Goal: Task Accomplishment & Management: Use online tool/utility

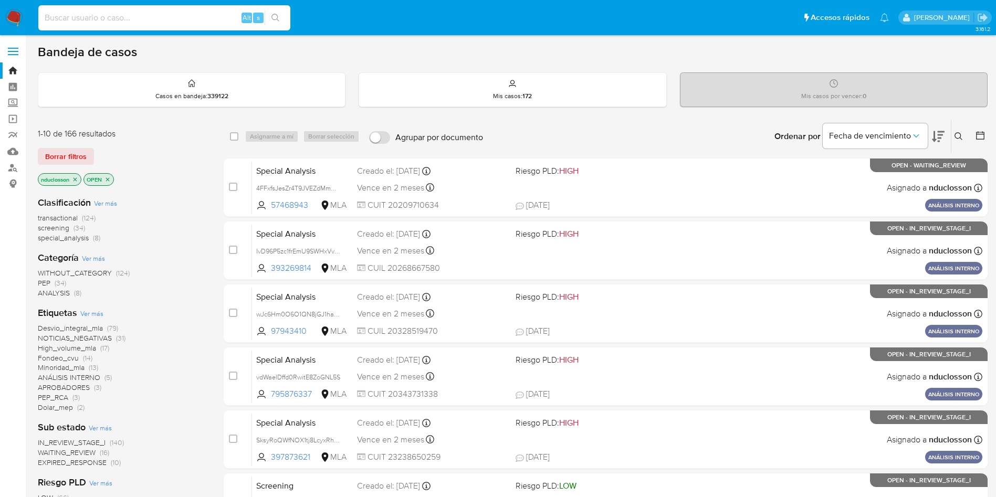
click at [116, 23] on input at bounding box center [164, 18] width 252 height 14
paste input "RZfSH7m5RQPQv8VZUN0bisWq"
type input "RZfSH7m5RQPQv8VZUN0bisWq"
click at [277, 28] on div "RZfSH7m5RQPQv8VZUN0bisWq Alt s" at bounding box center [164, 17] width 252 height 25
click at [277, 27] on div "RZfSH7m5RQPQv8VZUN0bisWq Alt s" at bounding box center [164, 17] width 252 height 25
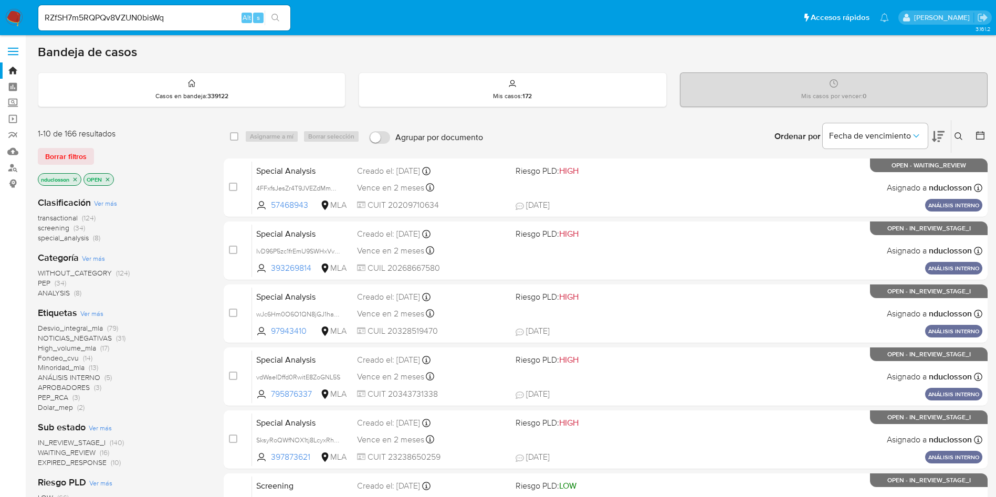
click at [273, 17] on icon "search-icon" at bounding box center [275, 18] width 8 height 8
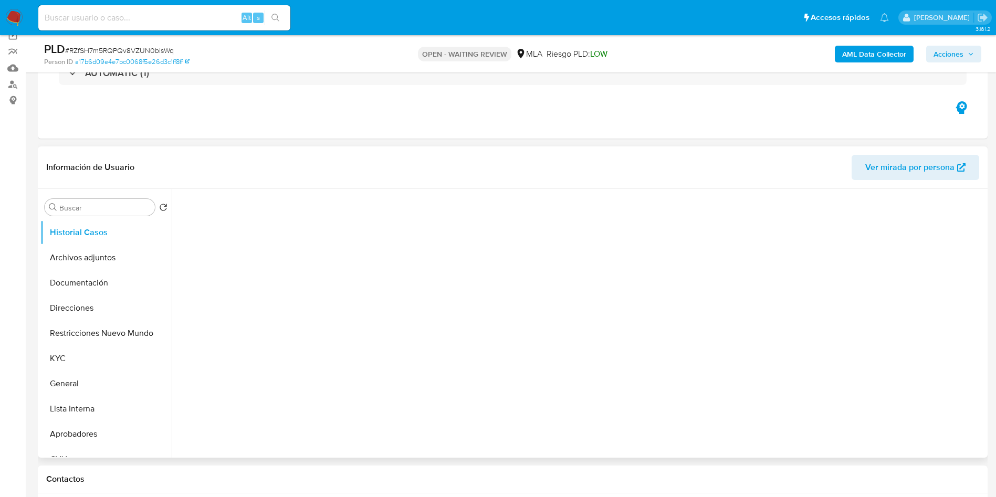
select select "10"
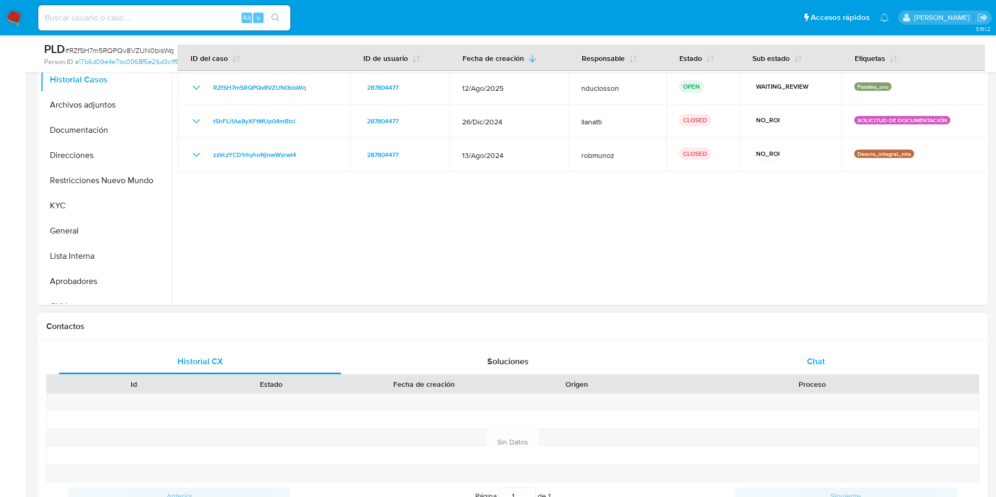
click at [805, 349] on div "Chat" at bounding box center [816, 361] width 283 height 25
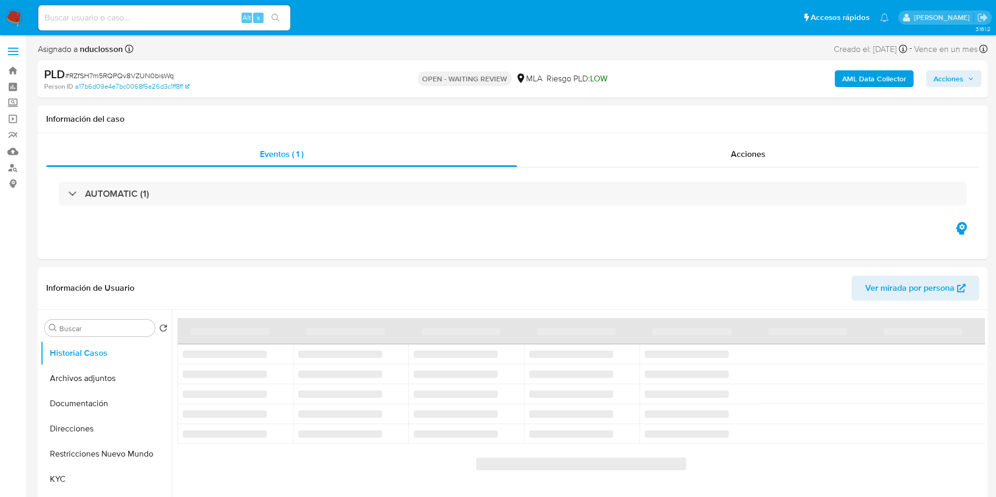
select select "10"
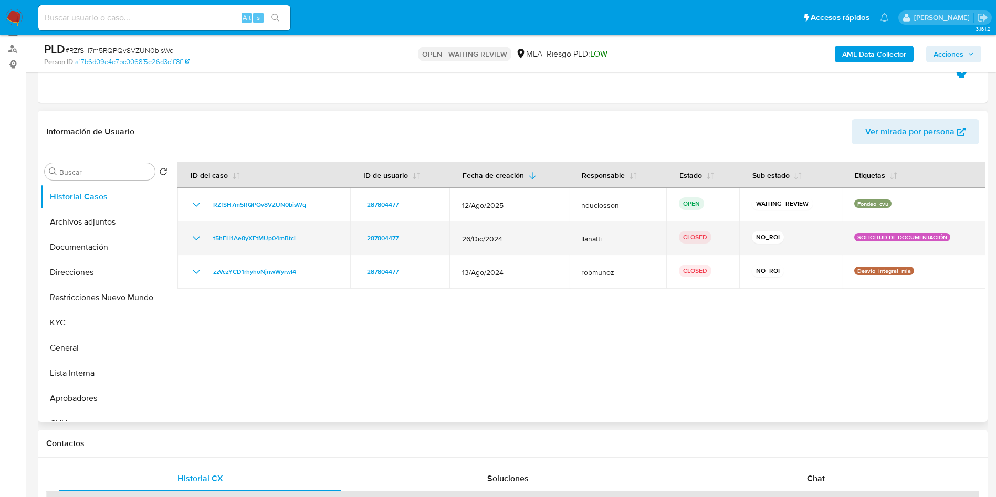
scroll to position [236, 0]
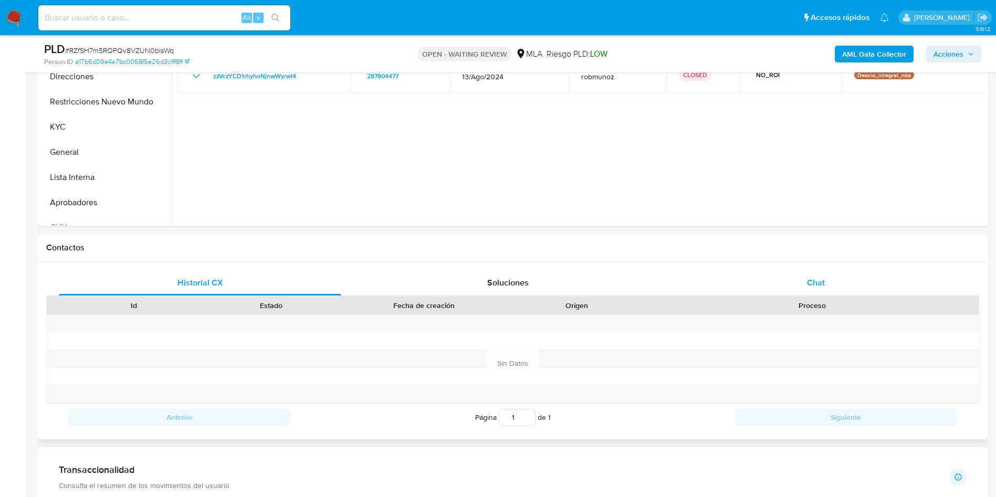
click at [838, 280] on div "Chat" at bounding box center [816, 282] width 283 height 25
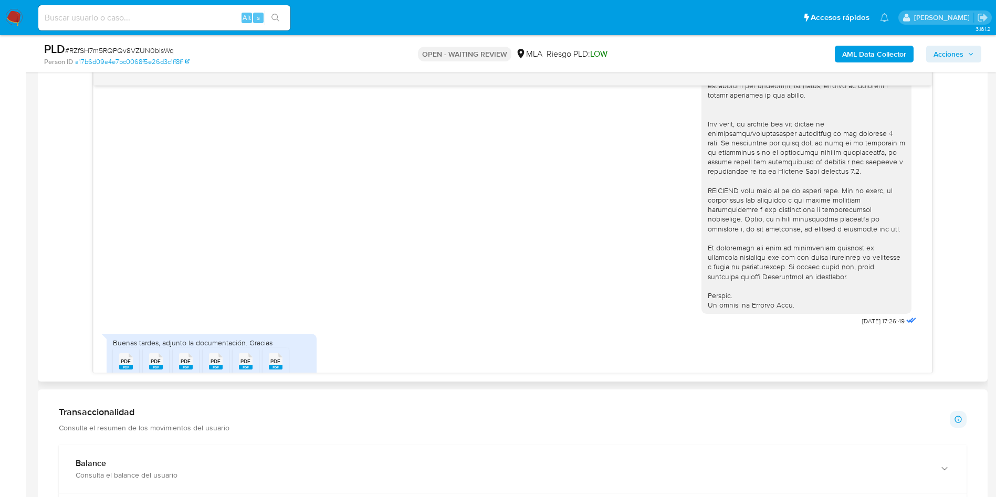
scroll to position [421, 0]
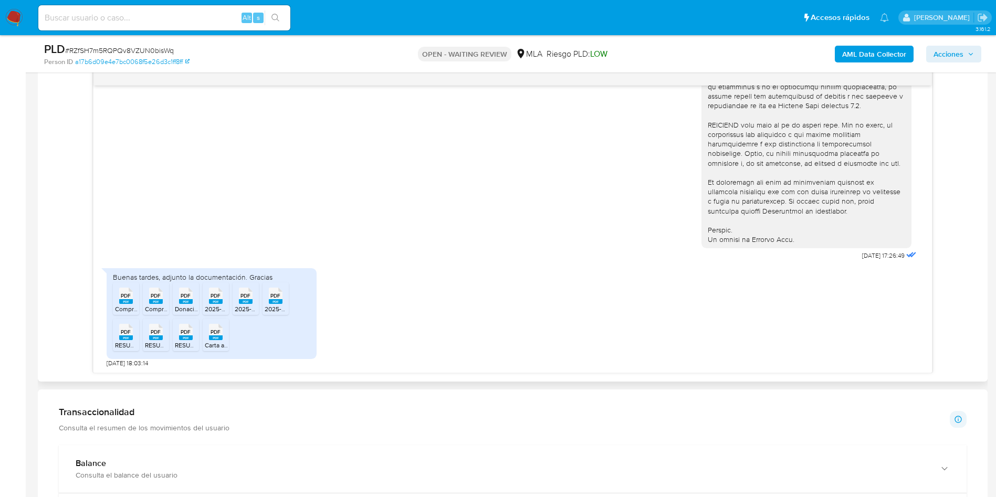
click at [125, 295] on span "PDF" at bounding box center [126, 296] width 10 height 7
click at [152, 298] on span "PDF" at bounding box center [156, 296] width 10 height 7
click at [183, 295] on span "PDF" at bounding box center [186, 296] width 10 height 7
click at [211, 295] on span "PDF" at bounding box center [216, 296] width 10 height 7
click at [235, 299] on div "PDF PDF" at bounding box center [246, 295] width 22 height 20
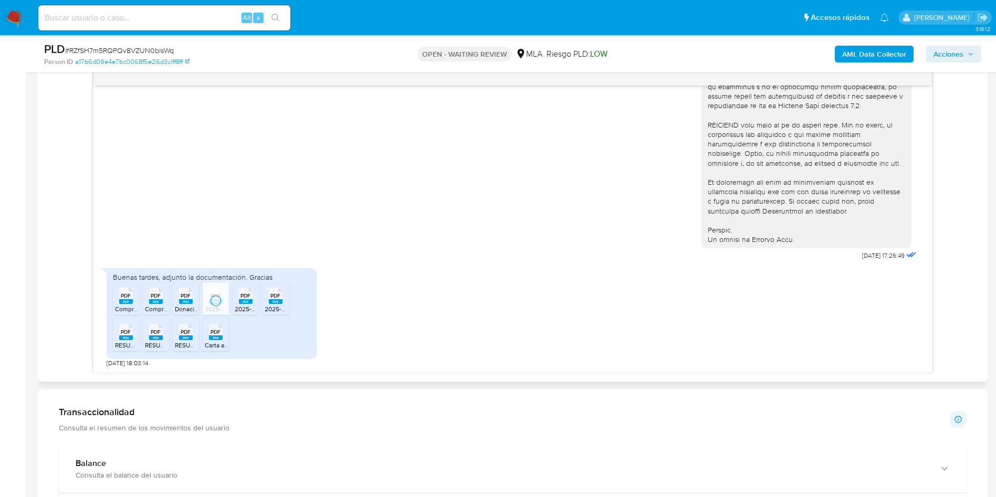
click at [276, 296] on span "PDF" at bounding box center [275, 296] width 10 height 7
click at [122, 338] on rect at bounding box center [126, 338] width 14 height 5
click at [148, 340] on div "PDF PDF" at bounding box center [156, 331] width 22 height 20
click at [178, 332] on div "PDF PDF" at bounding box center [186, 331] width 22 height 20
click at [221, 330] on icon at bounding box center [216, 332] width 14 height 16
